Goal: Task Accomplishment & Management: Manage account settings

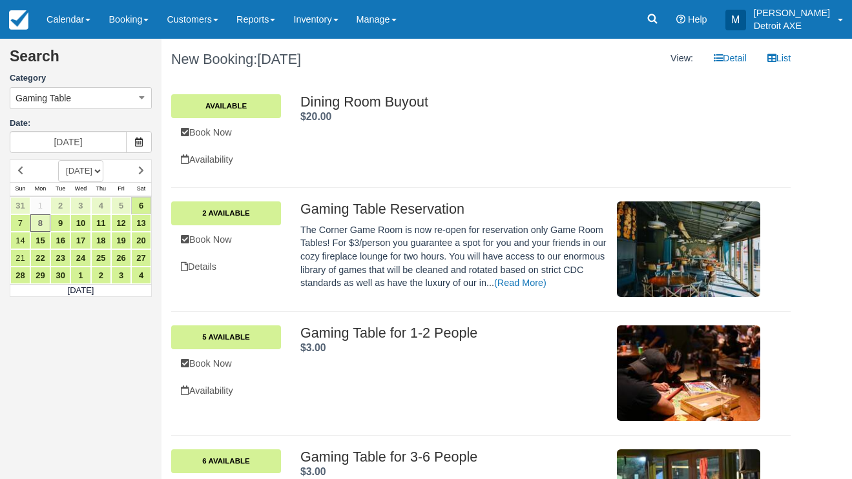
scroll to position [449, 0]
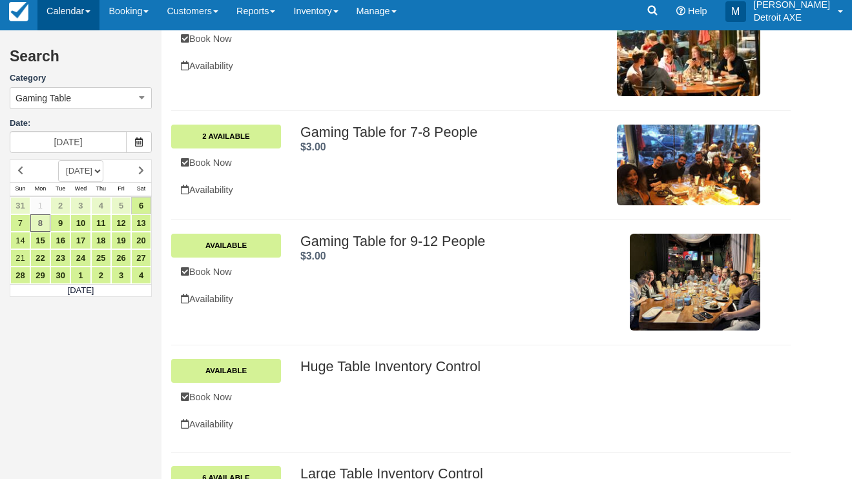
click at [61, 24] on link "Calendar" at bounding box center [68, 11] width 62 height 39
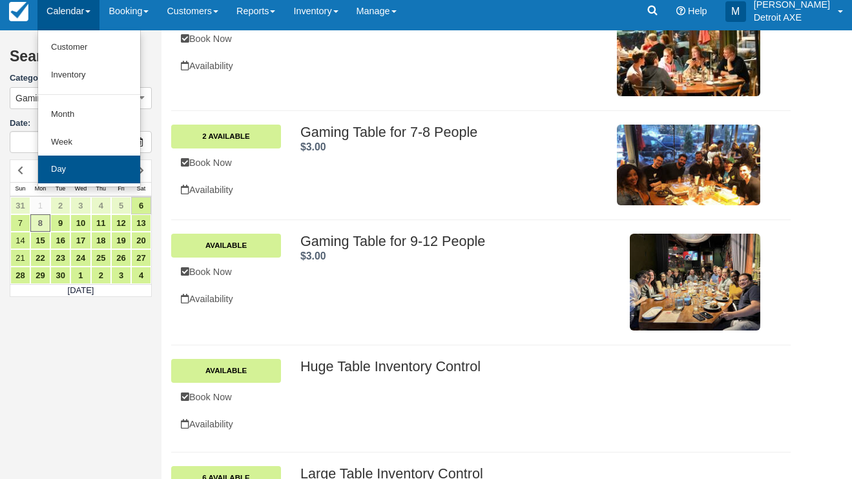
click at [87, 168] on link "Day" at bounding box center [89, 170] width 102 height 28
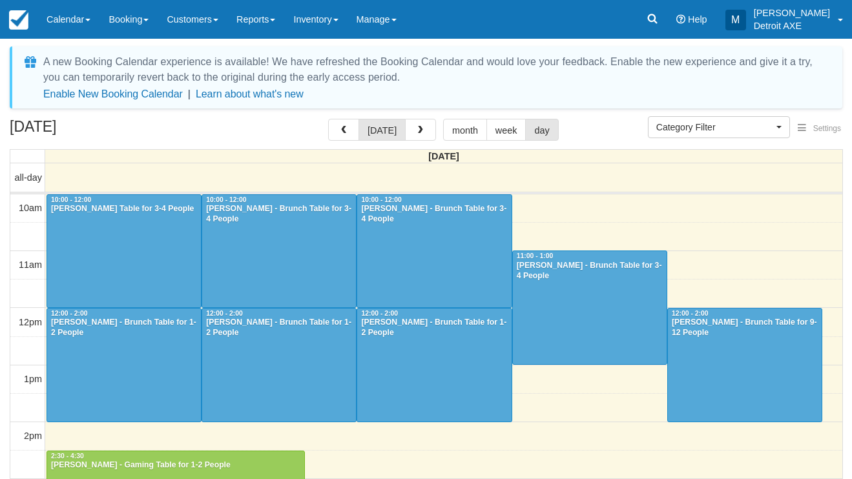
select select
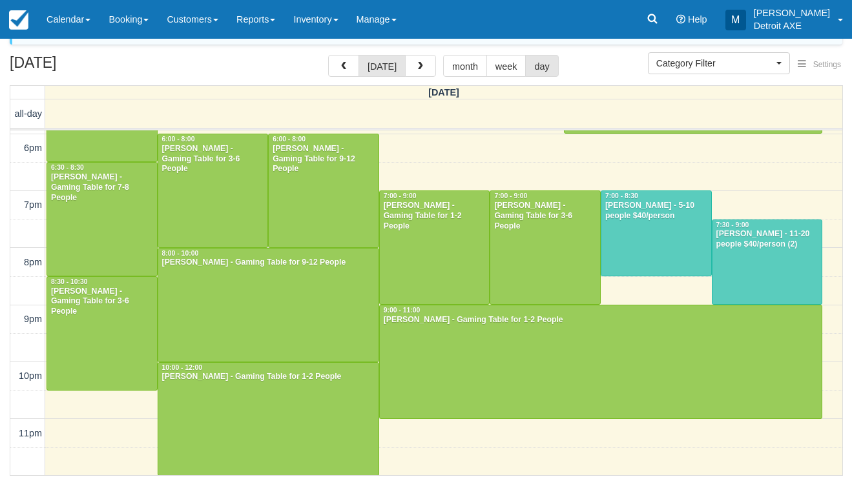
scroll to position [63, 0]
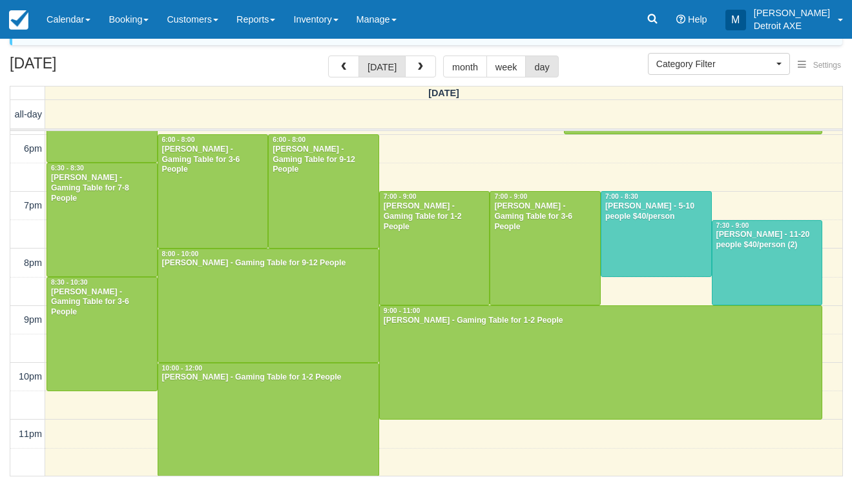
click at [235, 423] on div at bounding box center [268, 420] width 220 height 113
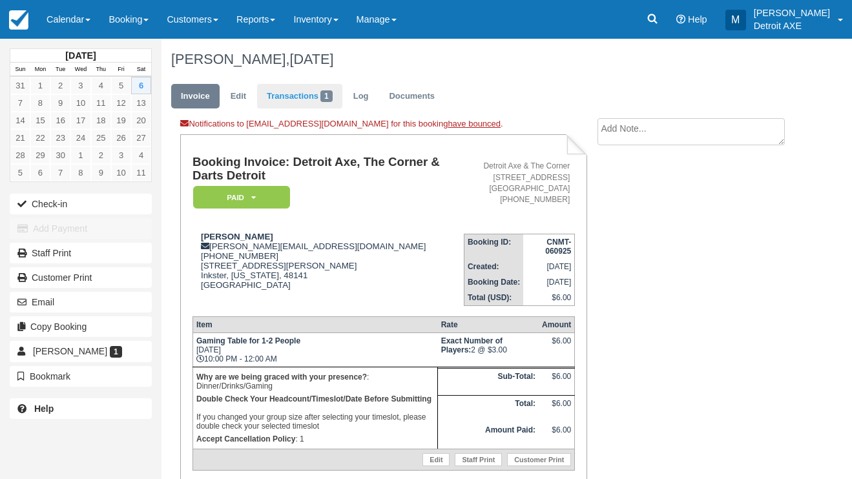
click at [322, 101] on span "1" at bounding box center [326, 96] width 12 height 12
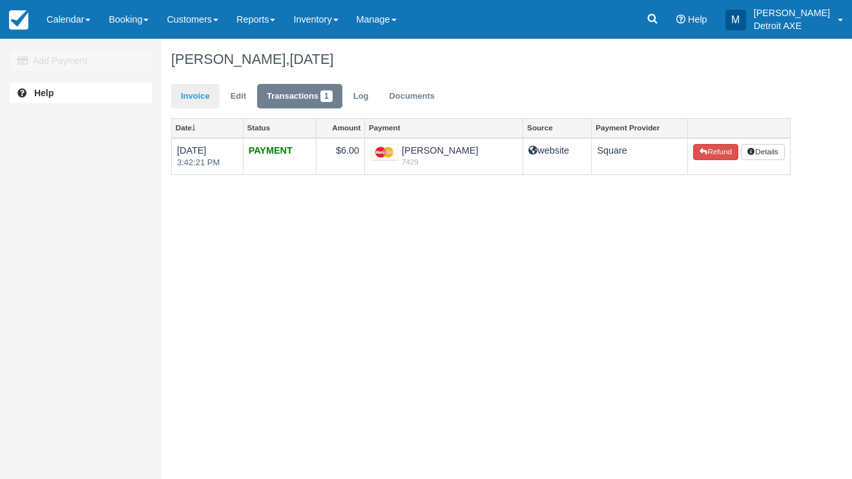
click at [215, 103] on link "Invoice" at bounding box center [195, 96] width 48 height 25
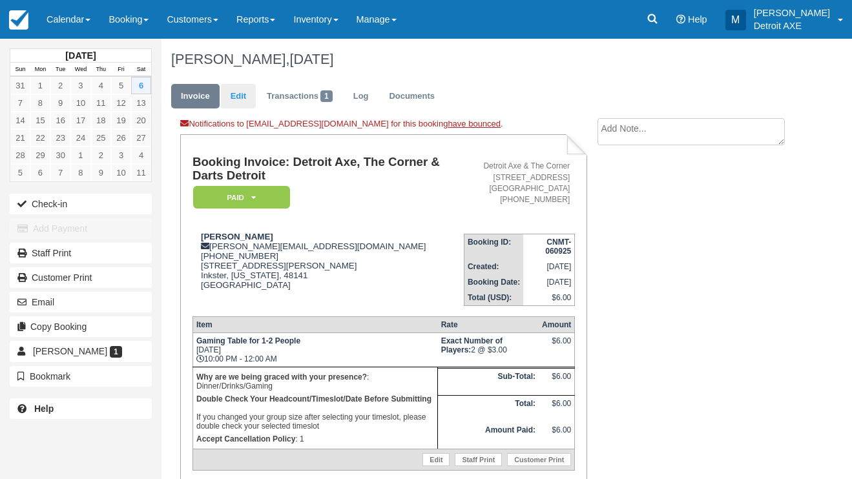
click at [233, 93] on link "Edit" at bounding box center [238, 96] width 35 height 25
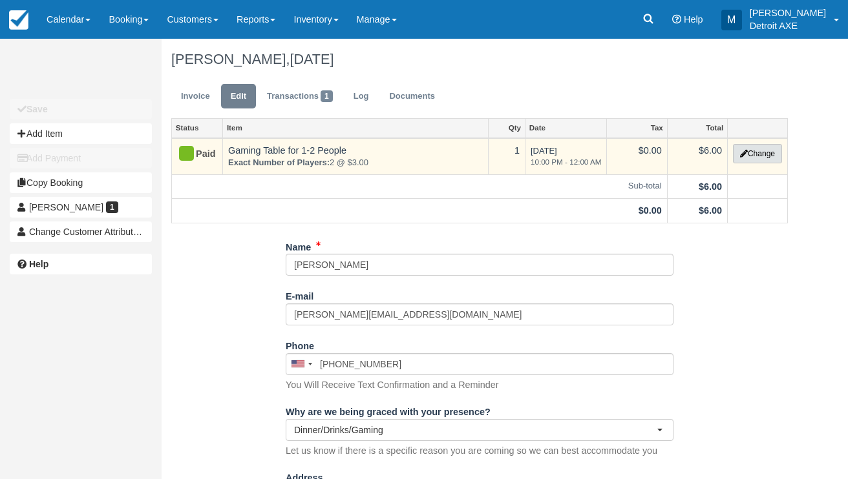
click at [750, 144] on button "Change" at bounding box center [757, 153] width 49 height 19
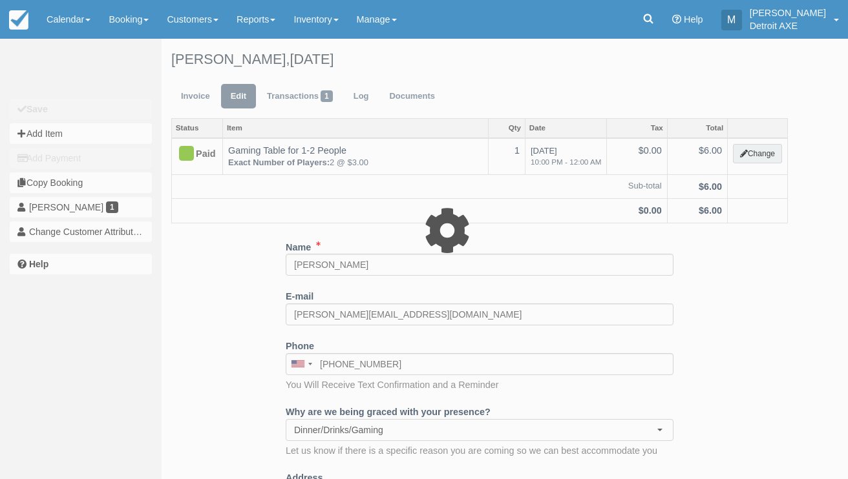
select select "6"
type input "6.00"
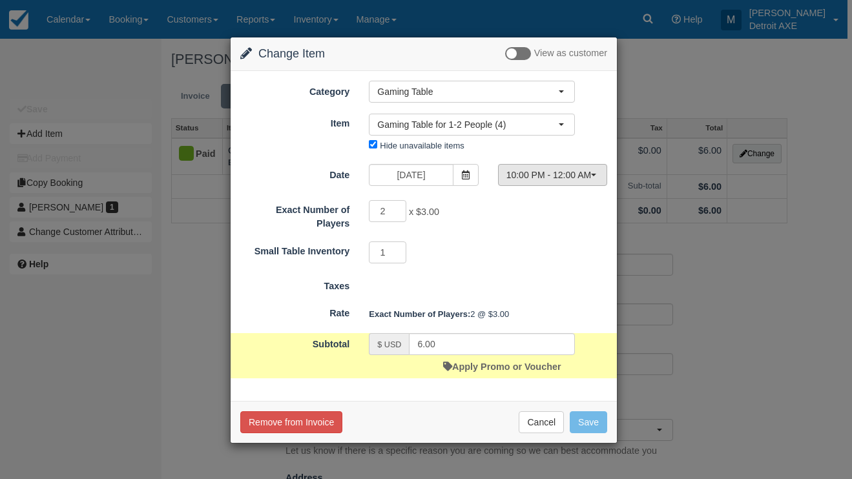
click at [521, 180] on span "10:00 PM - 12:00 AM" at bounding box center [549, 175] width 84 height 13
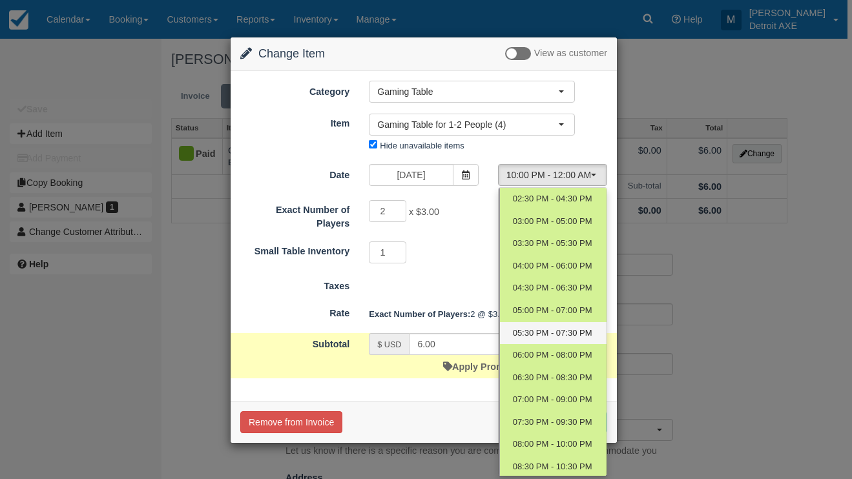
scroll to position [63, 0]
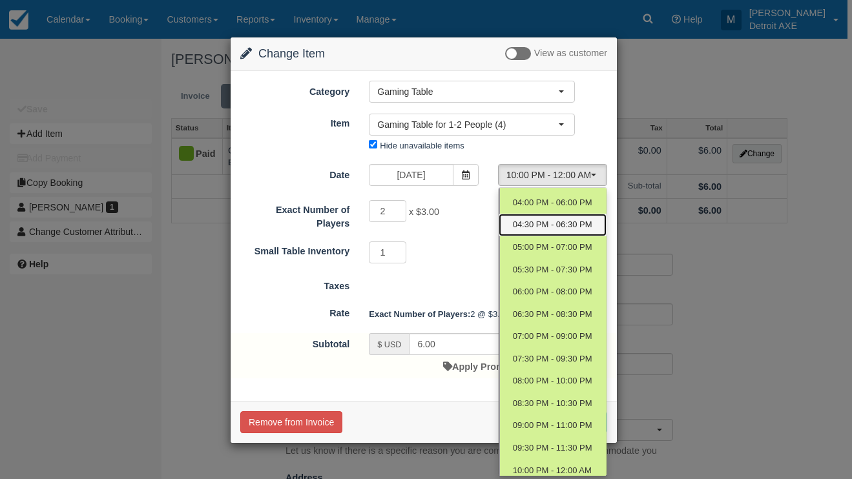
click at [542, 227] on span "04:30 PM - 06:30 PM" at bounding box center [552, 225] width 79 height 12
select select "4"
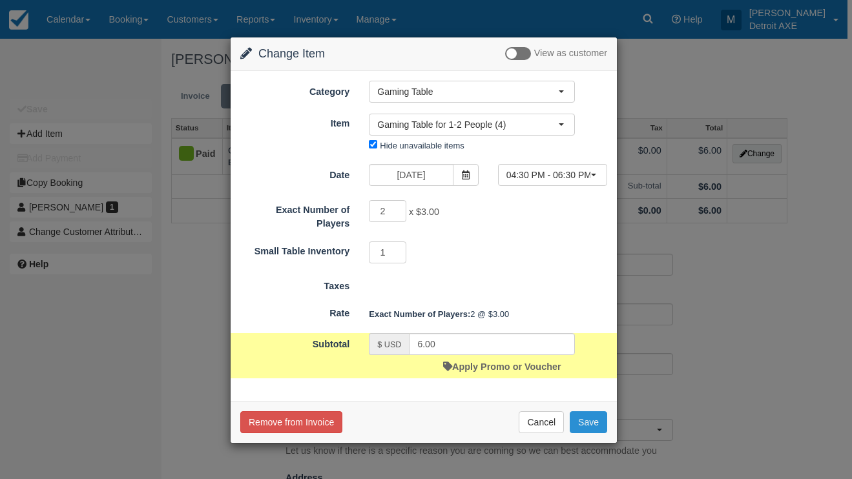
click at [601, 427] on button "Save" at bounding box center [588, 423] width 37 height 22
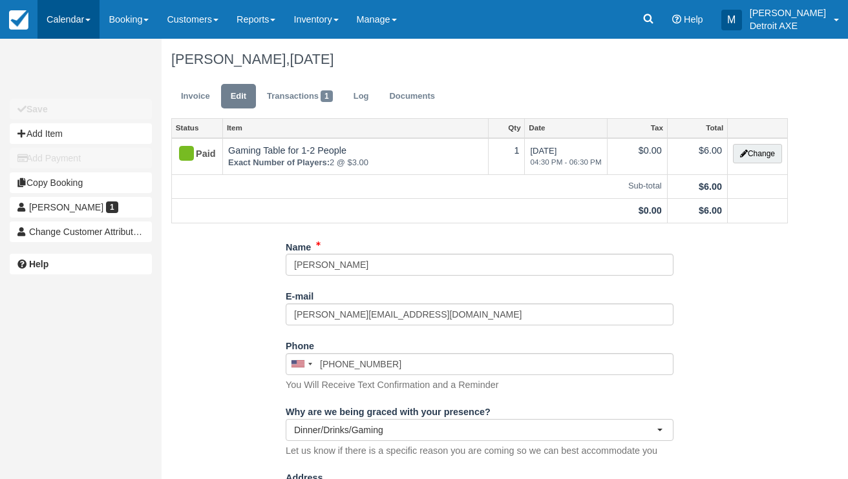
click at [78, 23] on link "Calendar" at bounding box center [68, 19] width 62 height 39
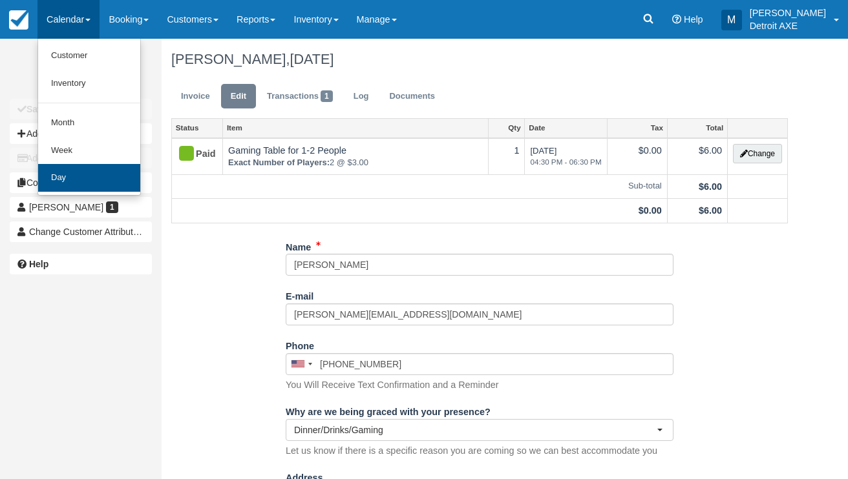
click at [97, 176] on link "Day" at bounding box center [89, 178] width 102 height 28
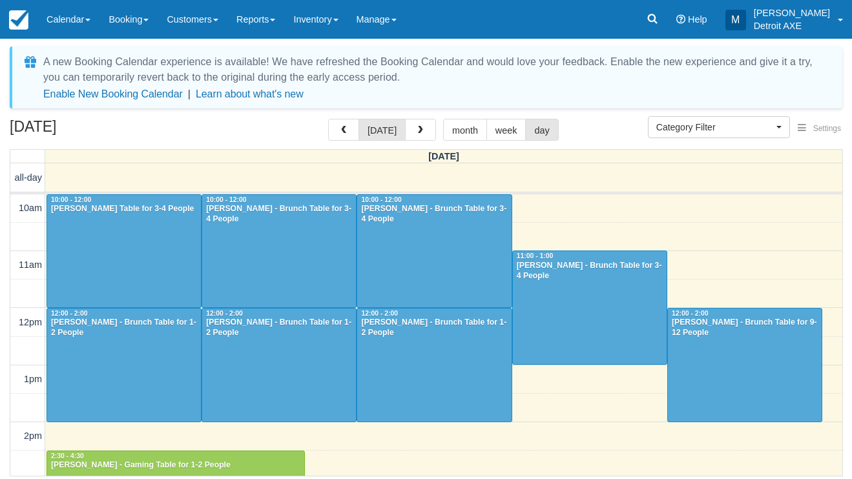
select select
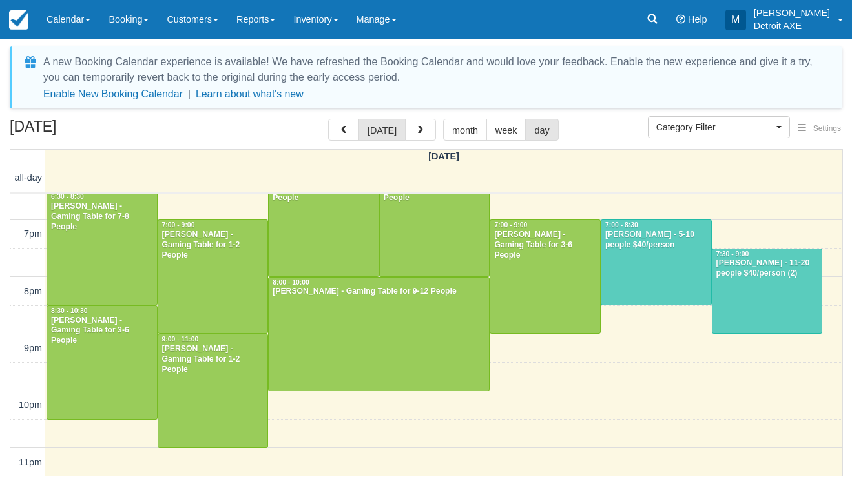
scroll to position [488, 0]
click at [629, 276] on div at bounding box center [657, 262] width 110 height 85
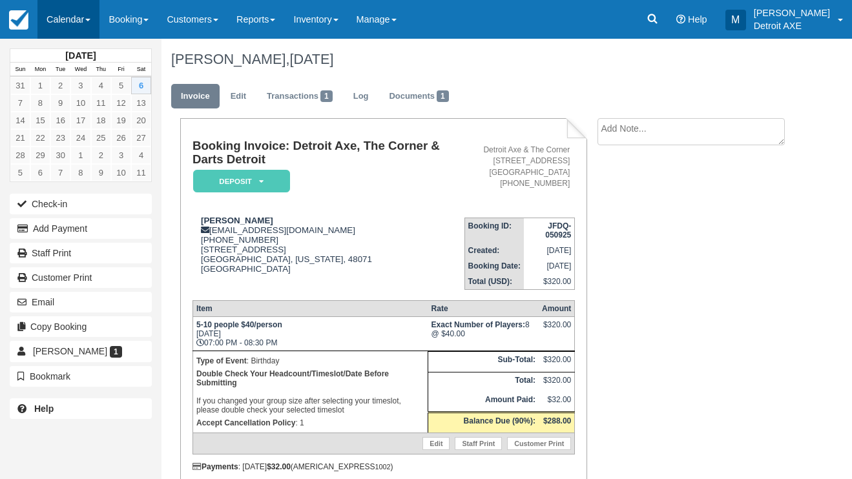
click at [64, 26] on link "Calendar" at bounding box center [68, 19] width 62 height 39
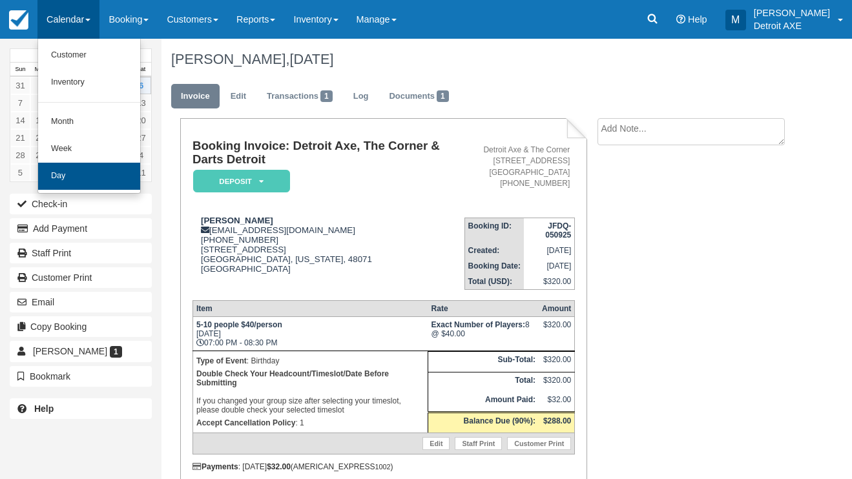
click at [87, 174] on link "Day" at bounding box center [89, 176] width 102 height 27
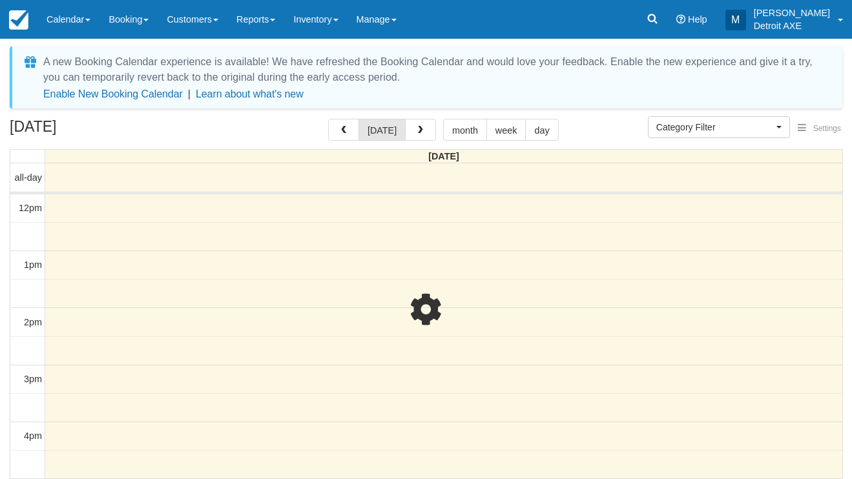
select select
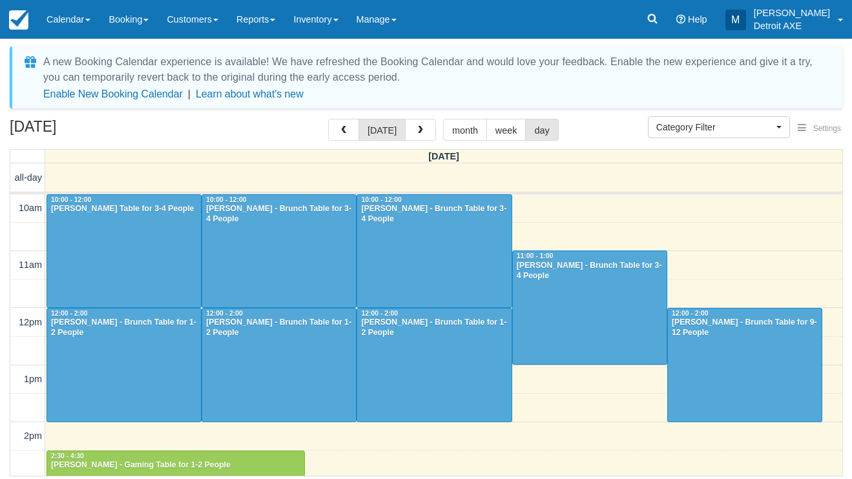
scroll to position [229, 0]
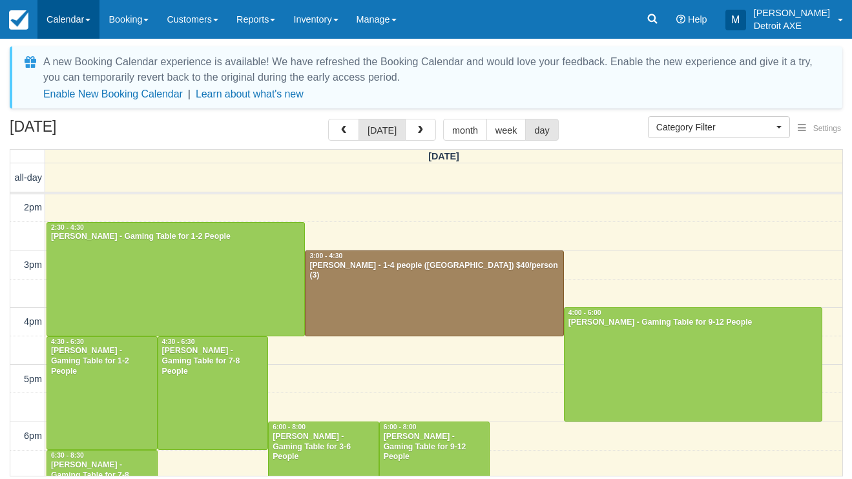
click at [60, 19] on link "Calendar" at bounding box center [68, 19] width 62 height 39
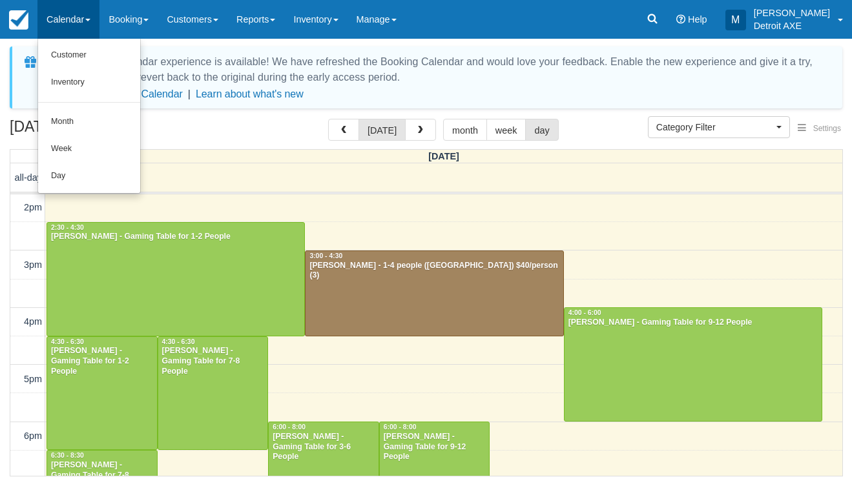
click at [79, 173] on link "Day" at bounding box center [89, 176] width 102 height 27
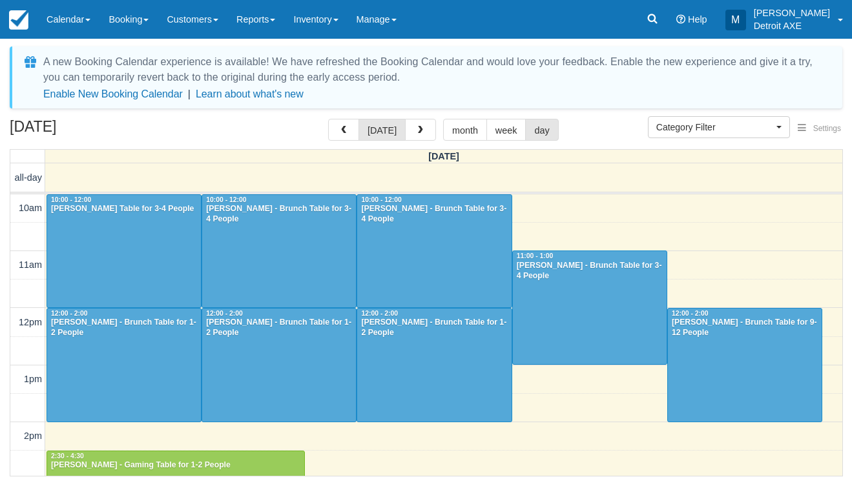
select select
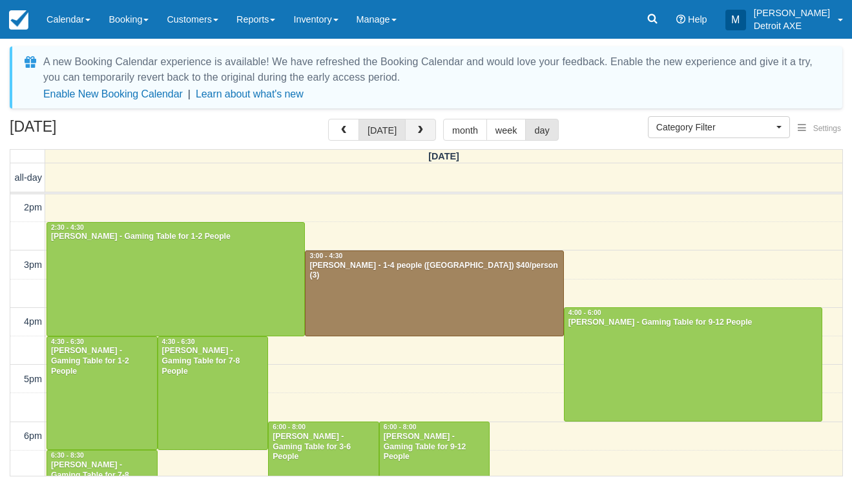
click at [416, 132] on span "button" at bounding box center [420, 130] width 9 height 9
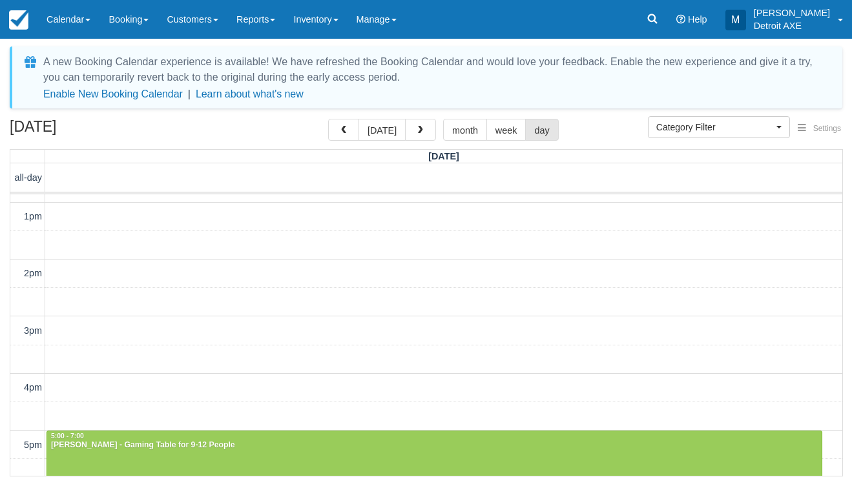
scroll to position [140, 0]
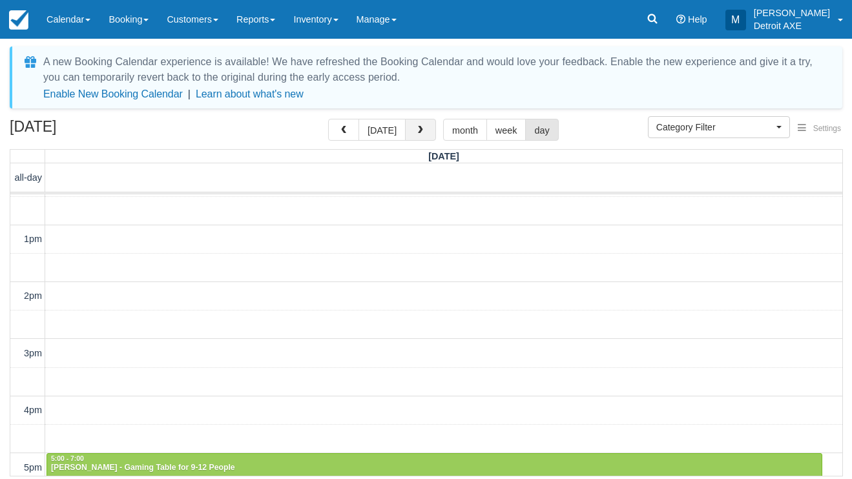
click at [417, 128] on span "button" at bounding box center [420, 130] width 9 height 9
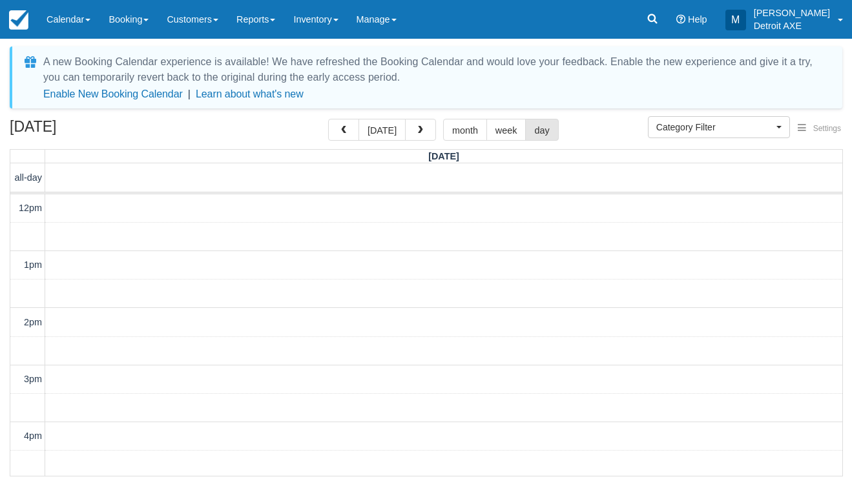
scroll to position [343, 0]
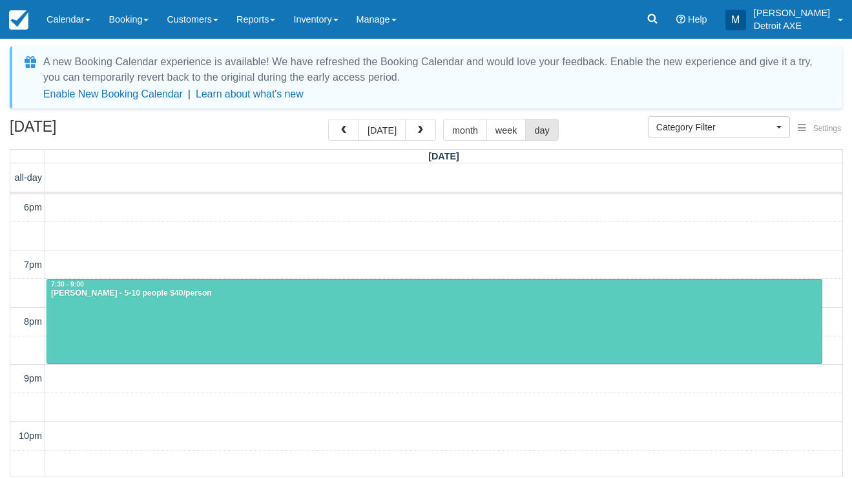
click at [417, 128] on span "button" at bounding box center [420, 130] width 9 height 9
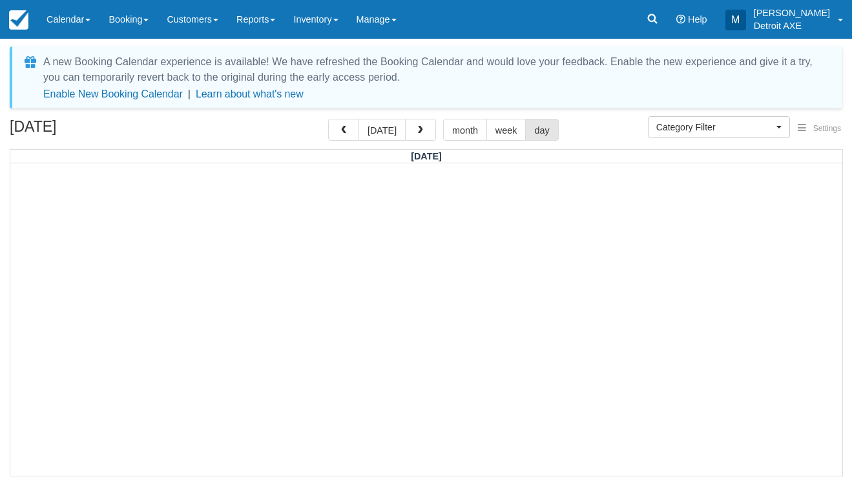
click at [417, 128] on span "button" at bounding box center [420, 130] width 9 height 9
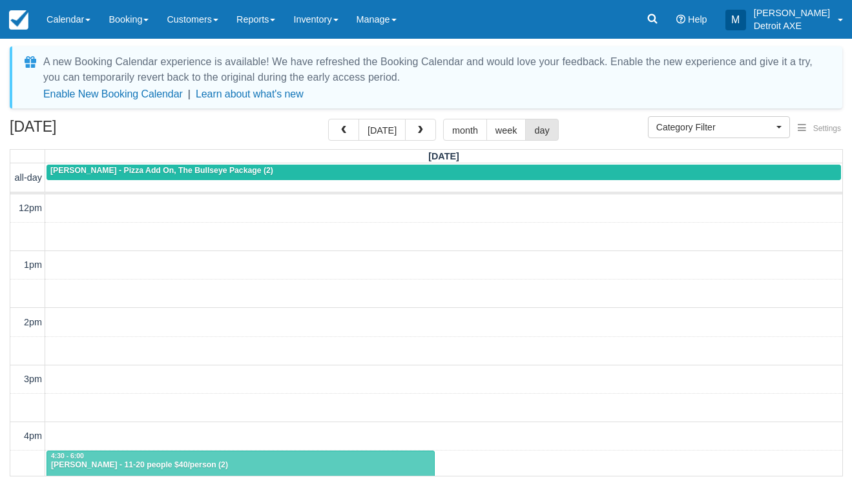
scroll to position [229, 0]
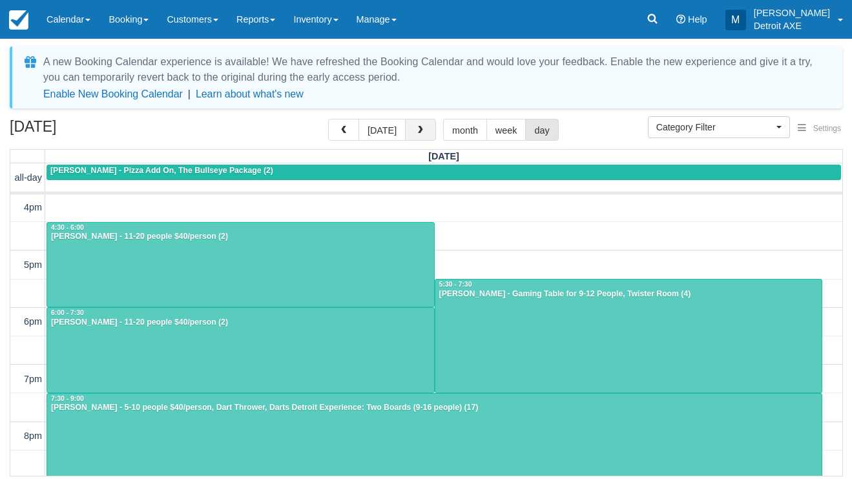
click at [425, 125] on button "button" at bounding box center [420, 130] width 31 height 22
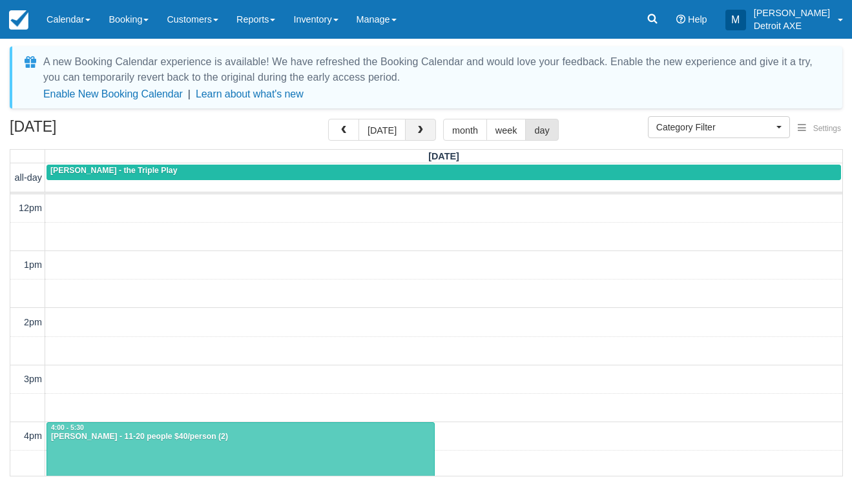
scroll to position [229, 0]
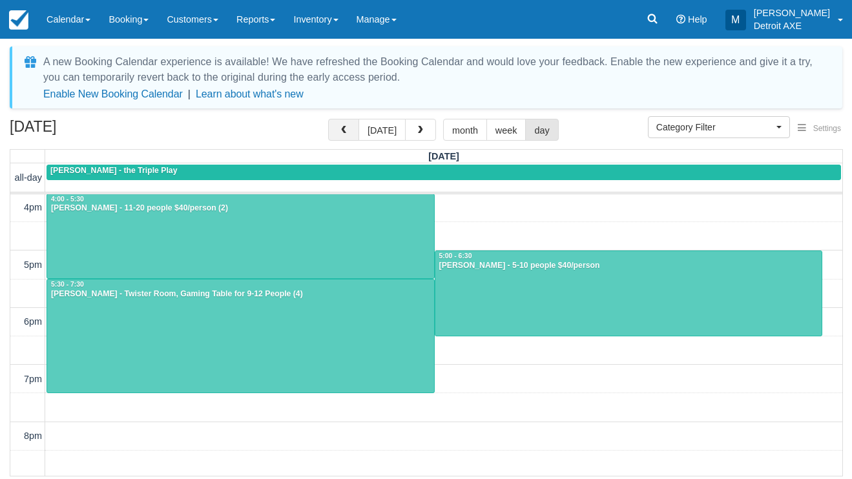
click at [348, 123] on button "button" at bounding box center [343, 130] width 31 height 22
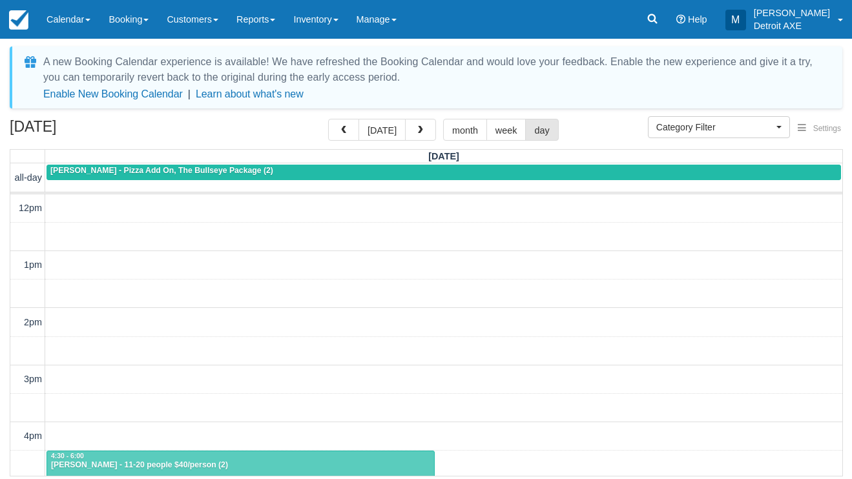
scroll to position [229, 0]
